Goal: Transaction & Acquisition: Purchase product/service

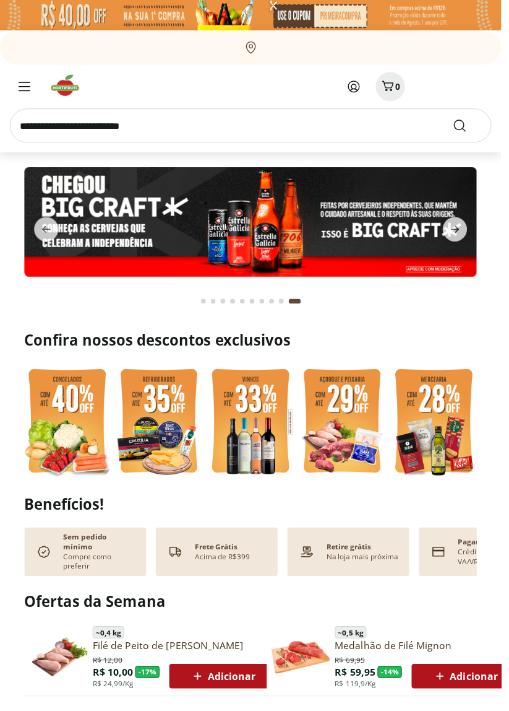
click at [152, 443] on img at bounding box center [161, 428] width 87 height 116
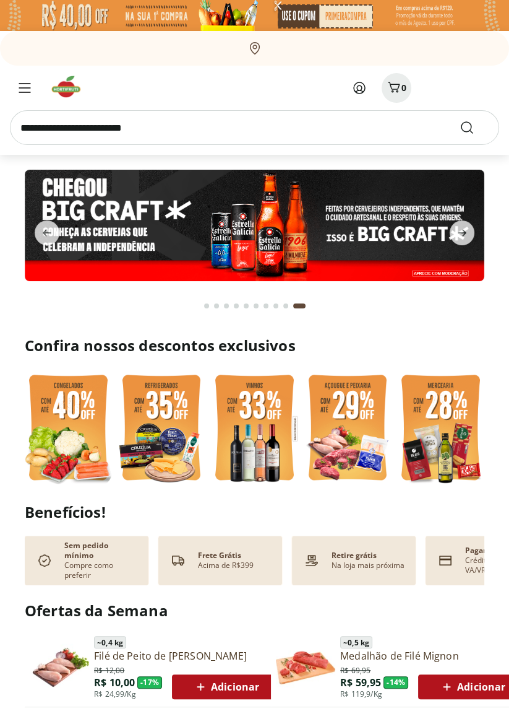
select select "**********"
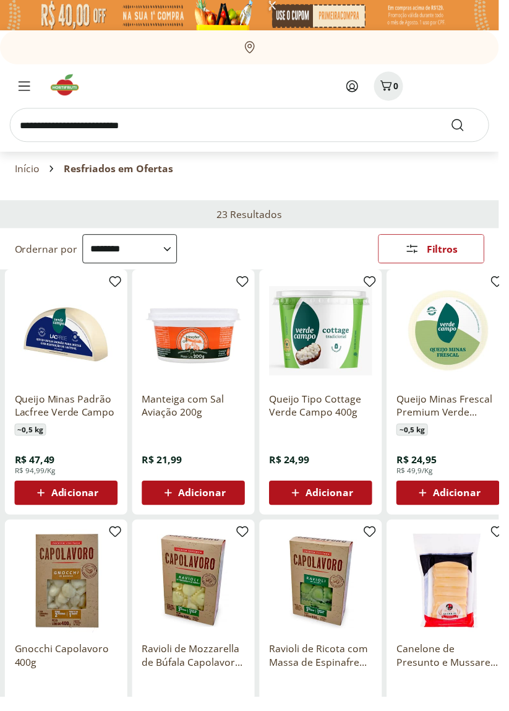
click at [27, 174] on link "Início" at bounding box center [27, 172] width 25 height 11
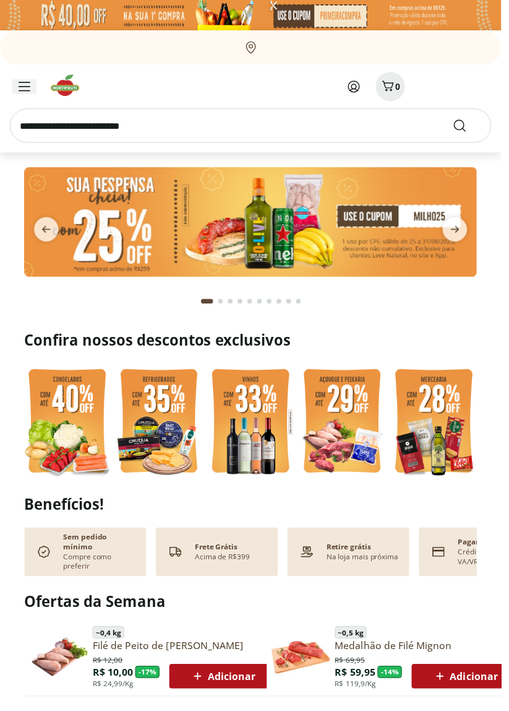
click at [26, 87] on icon "Menu" at bounding box center [25, 88] width 12 height 10
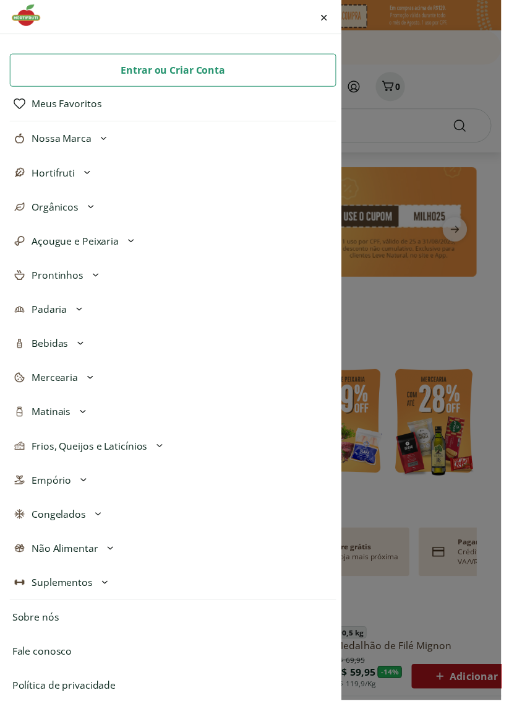
click at [33, 142] on span "Nossa Marca" at bounding box center [62, 140] width 61 height 15
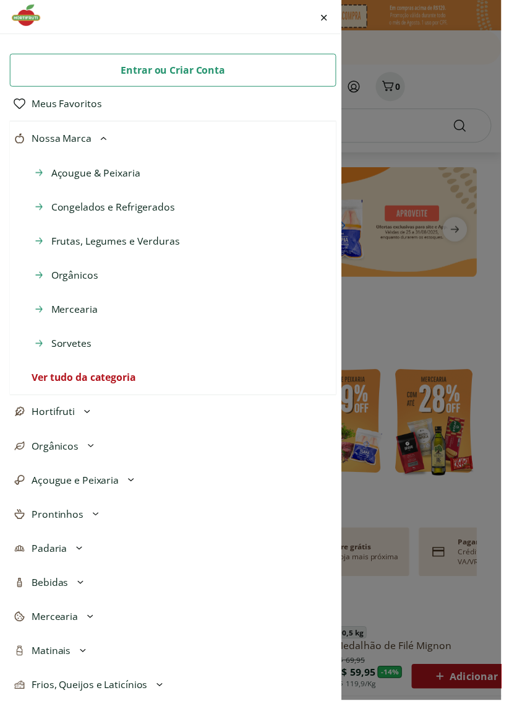
click at [48, 136] on span "Nossa Marca" at bounding box center [62, 140] width 61 height 15
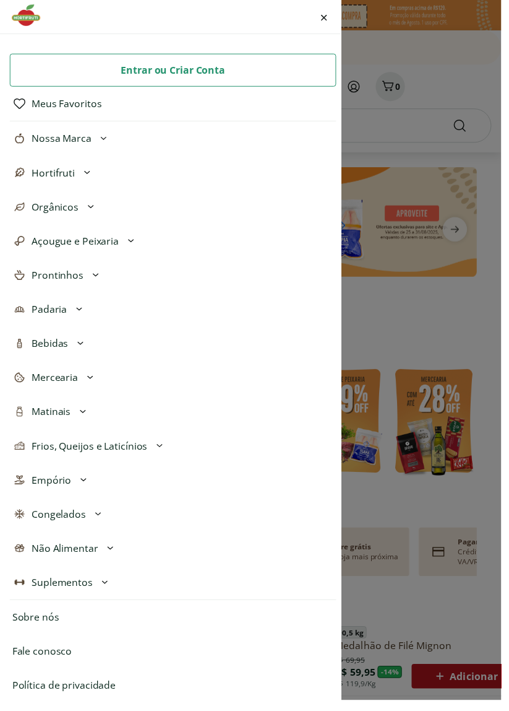
click at [465, 312] on div "Entrar ou Criar Conta Meus Favoritos Nossa Marca Açougue & Peixaria Congelados …" at bounding box center [254, 355] width 509 height 711
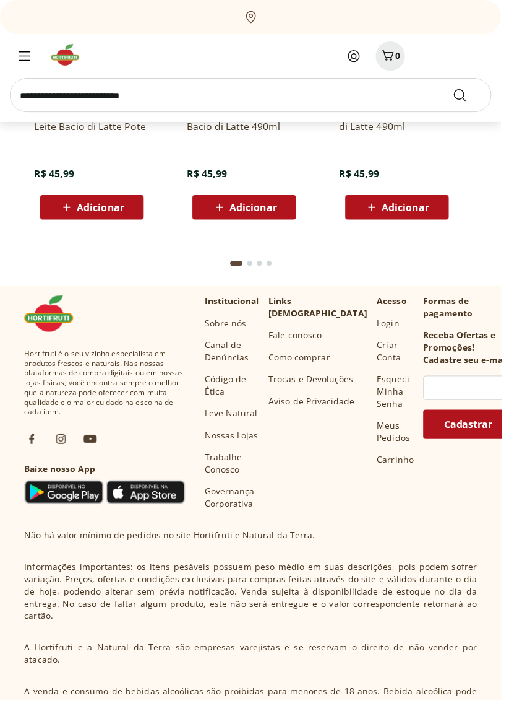
scroll to position [3348, 0]
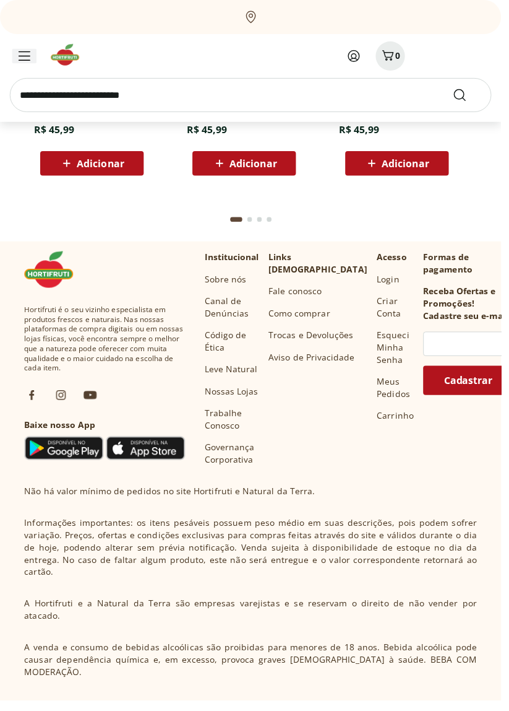
click at [19, 56] on icon "Menu" at bounding box center [24, 57] width 11 height 9
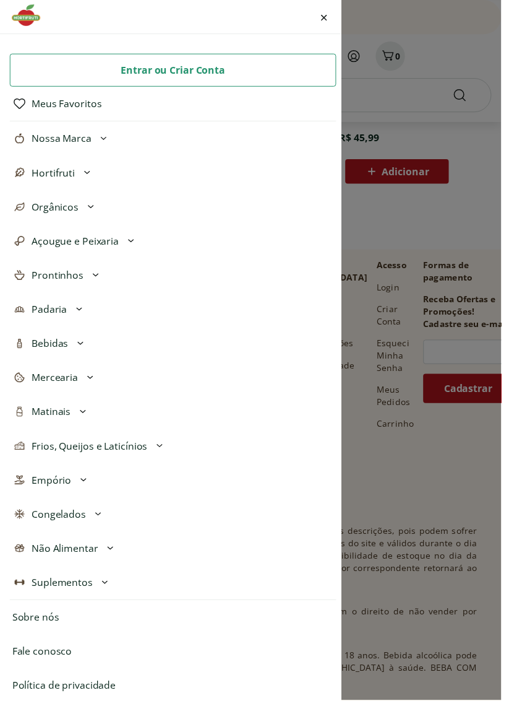
scroll to position [3354, 0]
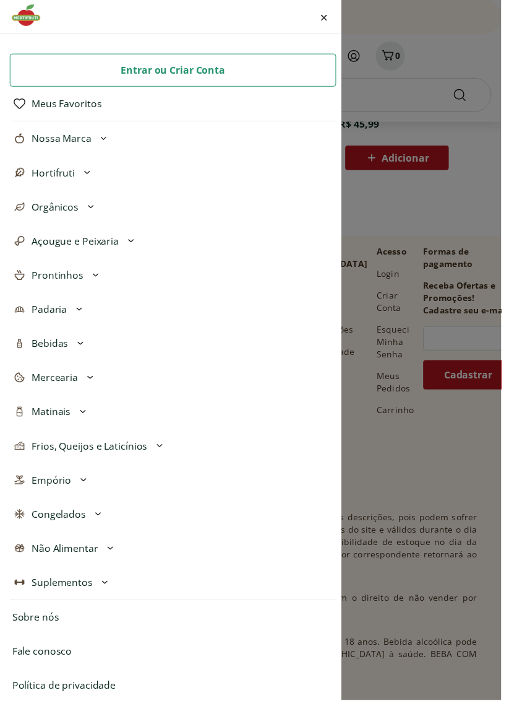
click at [37, 275] on span "Prontinhos" at bounding box center [58, 279] width 53 height 15
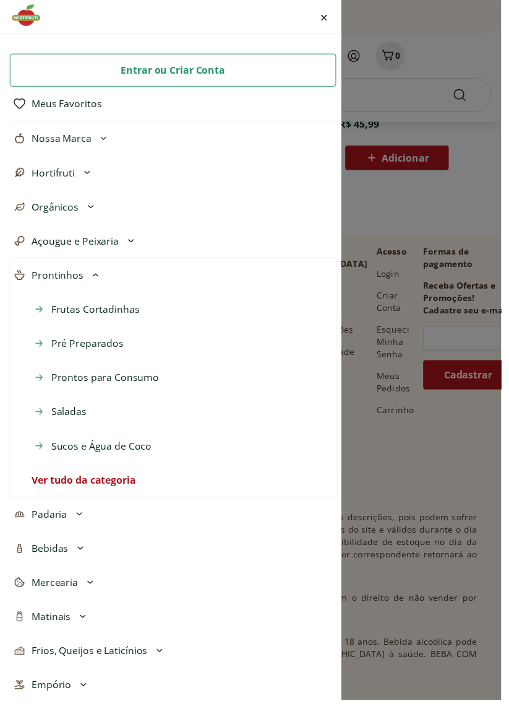
click at [61, 279] on span "Prontinhos" at bounding box center [58, 279] width 53 height 15
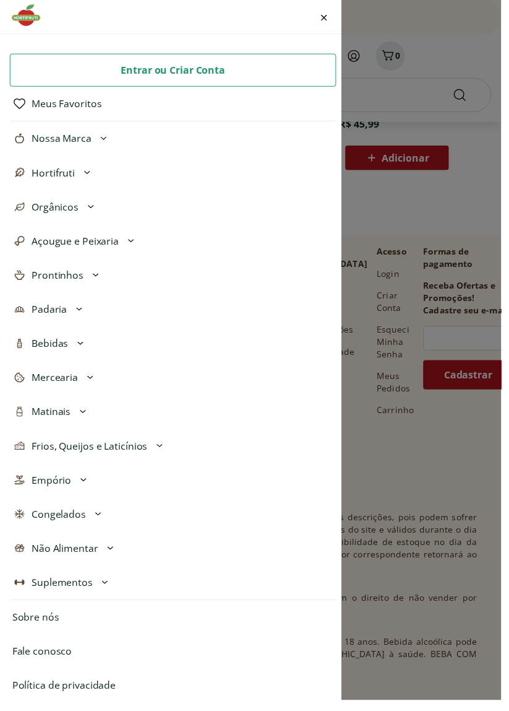
click at [52, 272] on span "Prontinhos" at bounding box center [58, 279] width 53 height 15
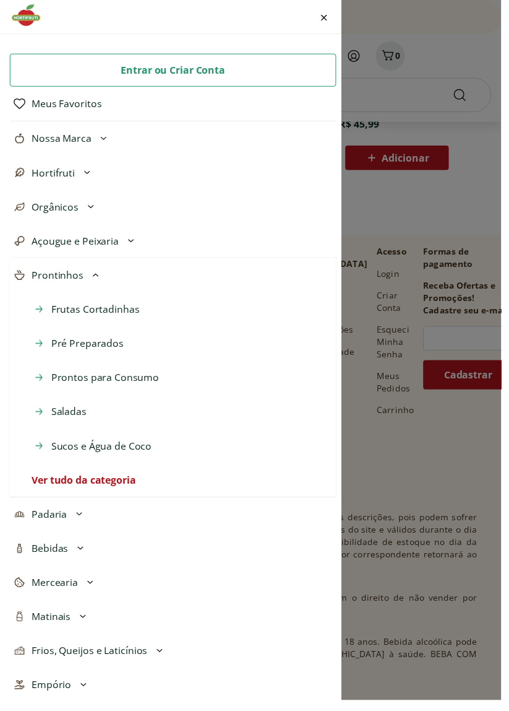
click at [44, 488] on link "Ver tudo da categoria" at bounding box center [85, 487] width 106 height 15
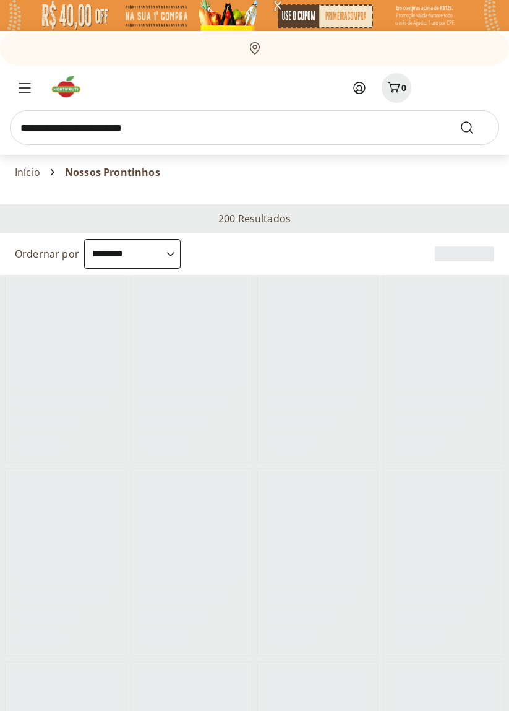
select select "**********"
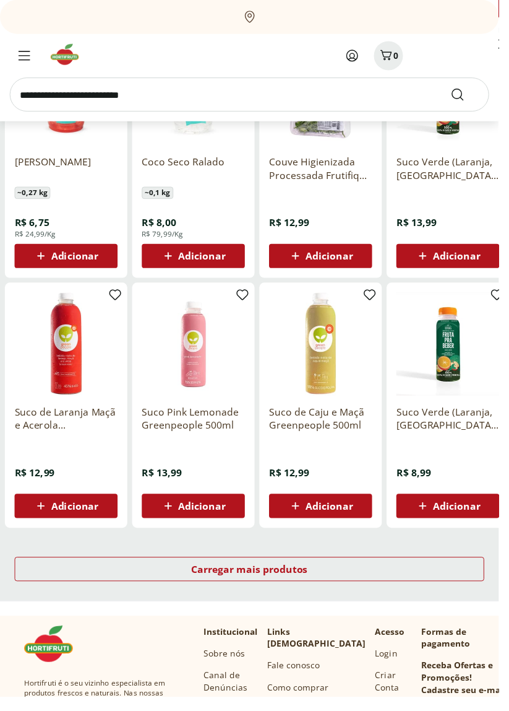
scroll to position [497, 0]
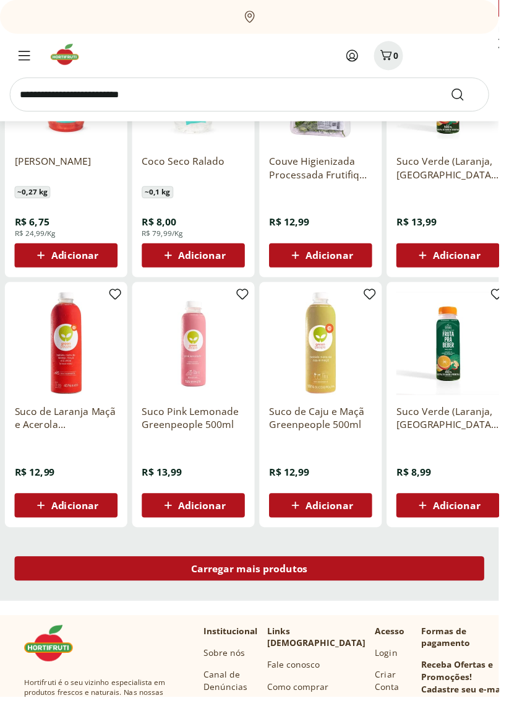
click at [413, 574] on div "Carregar mais produtos" at bounding box center [255, 580] width 480 height 25
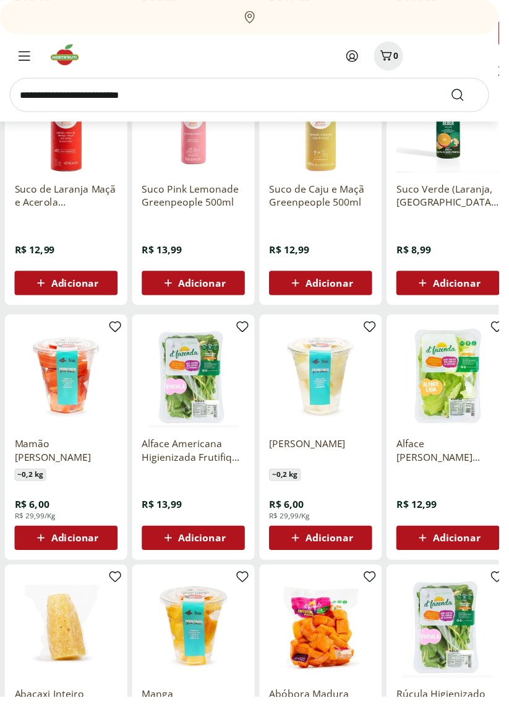
scroll to position [1000, 0]
